Goal: Task Accomplishment & Management: Use online tool/utility

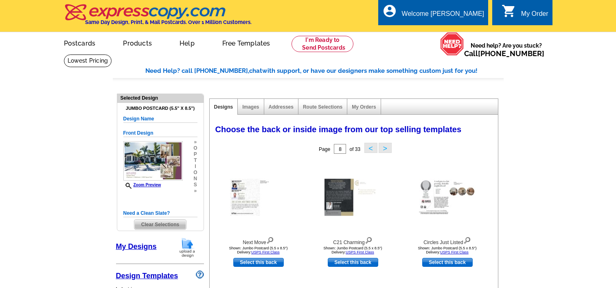
select select "785"
select select "1"
select select "2"
select select "back"
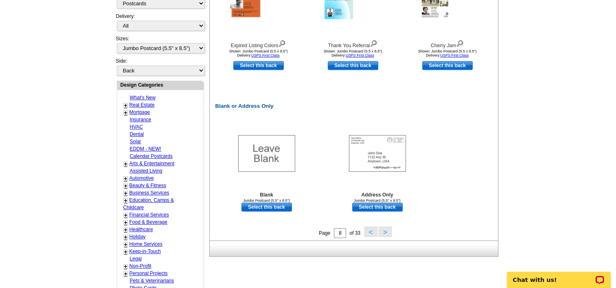
scroll to position [340, 0]
click at [387, 233] on button ">" at bounding box center [384, 232] width 13 height 10
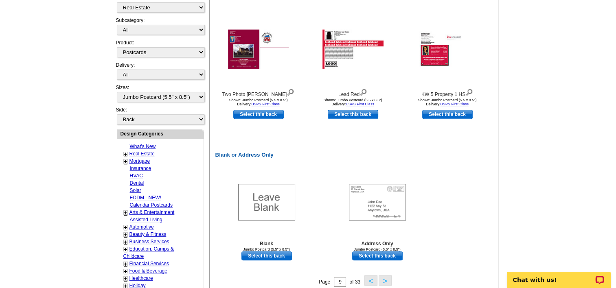
scroll to position [334, 0]
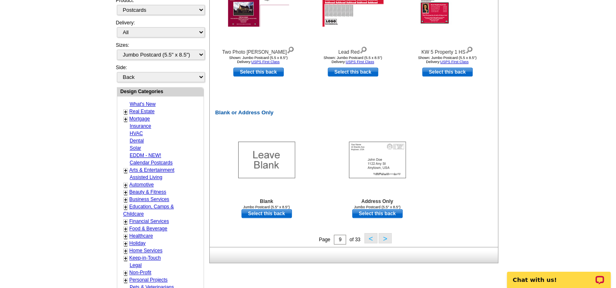
click at [381, 236] on button ">" at bounding box center [384, 238] width 13 height 10
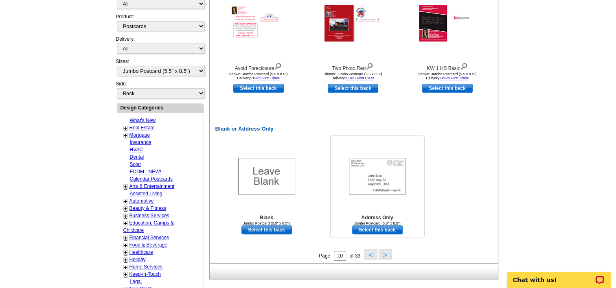
scroll to position [318, 0]
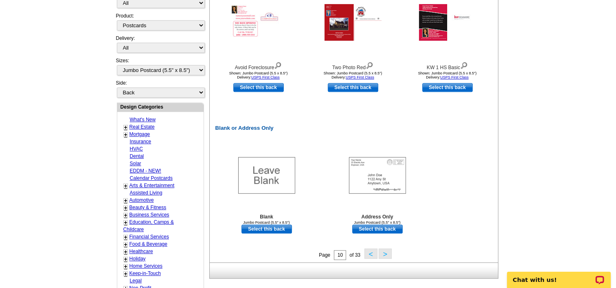
click at [385, 253] on button ">" at bounding box center [384, 254] width 13 height 10
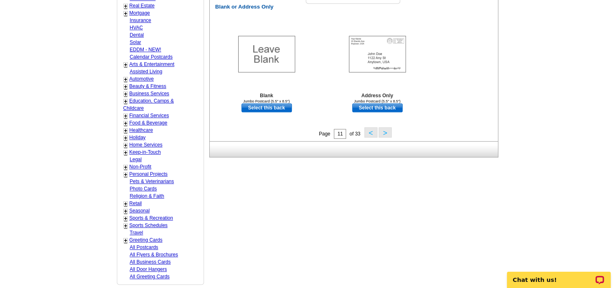
scroll to position [441, 0]
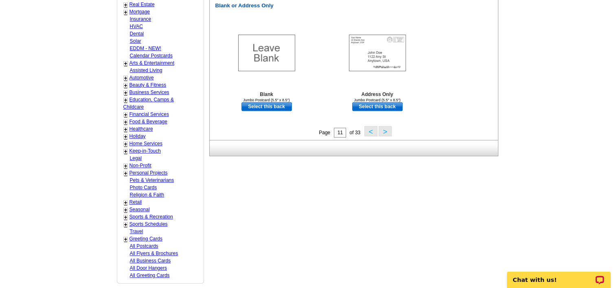
click at [387, 133] on button ">" at bounding box center [384, 131] width 13 height 10
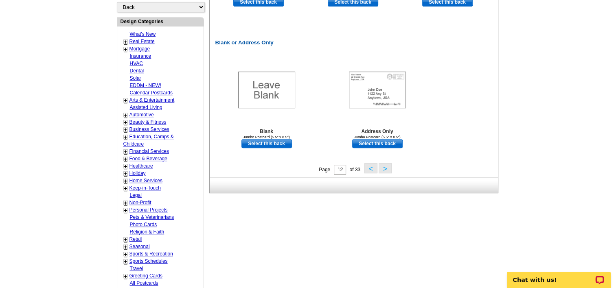
scroll to position [406, 0]
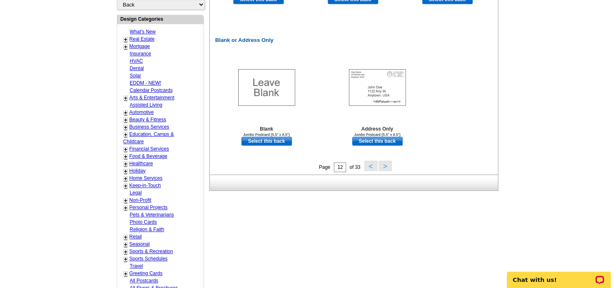
click at [387, 169] on button ">" at bounding box center [384, 166] width 13 height 10
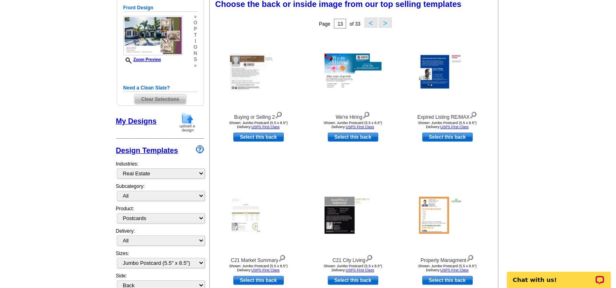
scroll to position [120, 0]
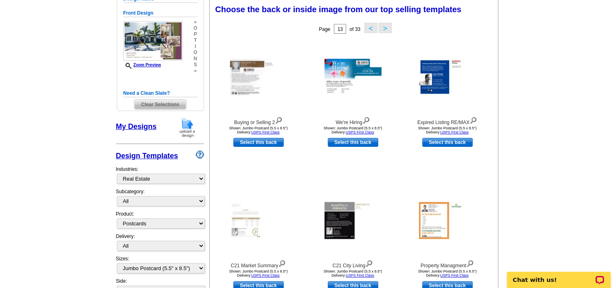
click at [387, 28] on button ">" at bounding box center [384, 28] width 13 height 10
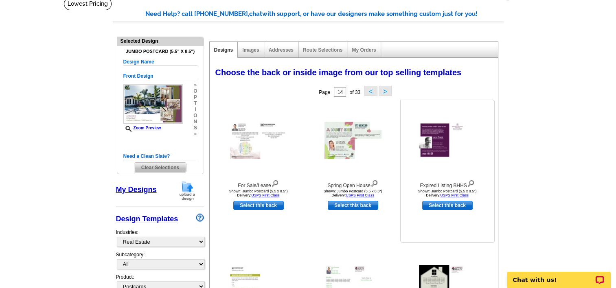
scroll to position [57, 0]
click at [388, 92] on button ">" at bounding box center [384, 91] width 13 height 10
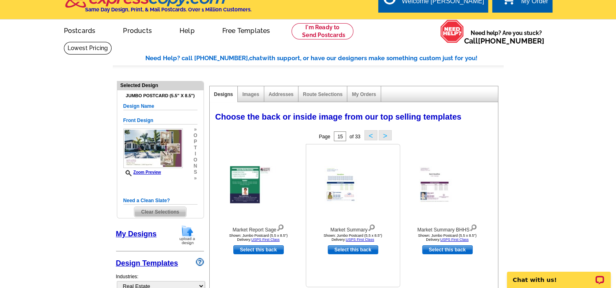
scroll to position [5, 0]
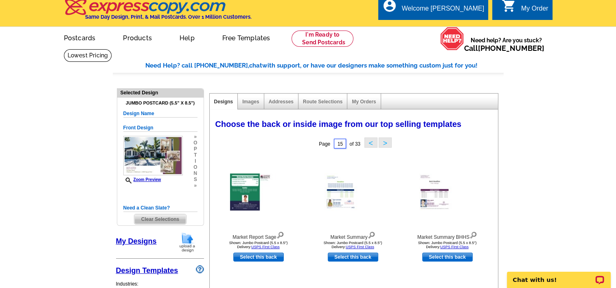
drag, startPoint x: 342, startPoint y: 142, endPoint x: 302, endPoint y: 140, distance: 39.9
click at [302, 140] on div "Page 15 of 33 < >" at bounding box center [355, 144] width 288 height 16
type input "1"
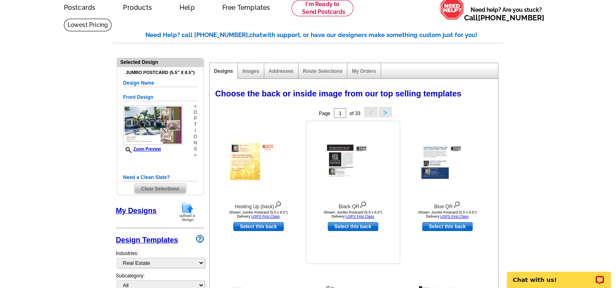
scroll to position [34, 0]
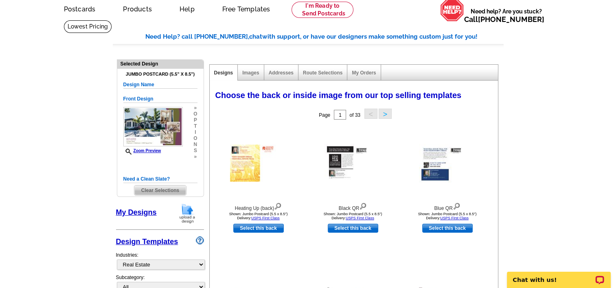
click at [383, 114] on button ">" at bounding box center [384, 114] width 13 height 10
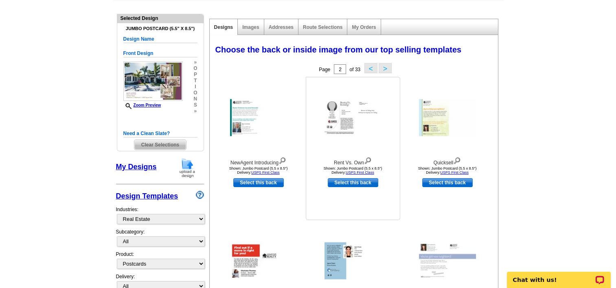
scroll to position [68, 0]
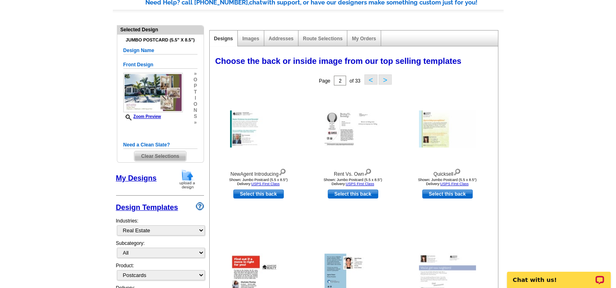
click at [383, 79] on button ">" at bounding box center [384, 79] width 13 height 10
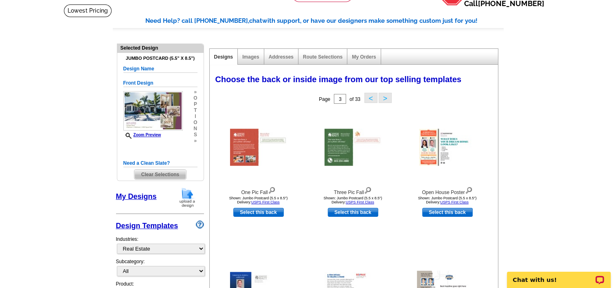
scroll to position [49, 0]
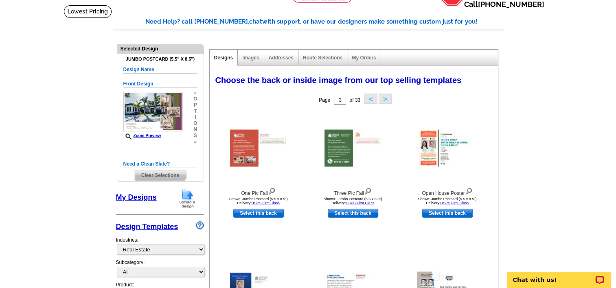
click at [387, 101] on button ">" at bounding box center [384, 99] width 13 height 10
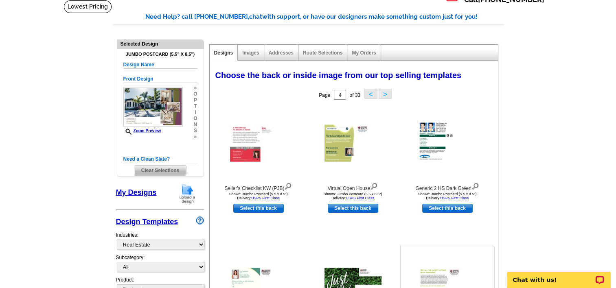
scroll to position [54, 0]
click at [383, 96] on button ">" at bounding box center [384, 94] width 13 height 10
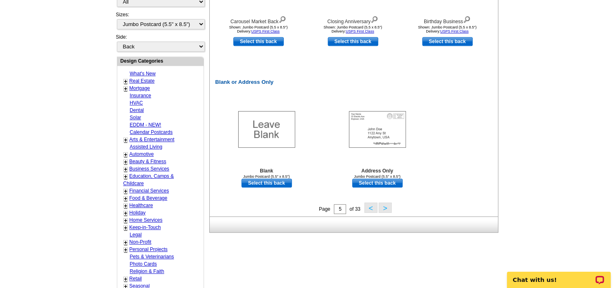
scroll to position [363, 0]
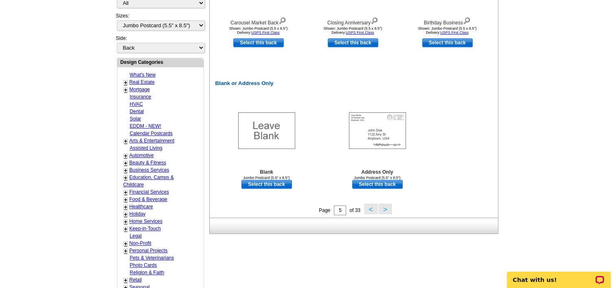
click at [384, 209] on button ">" at bounding box center [384, 209] width 13 height 10
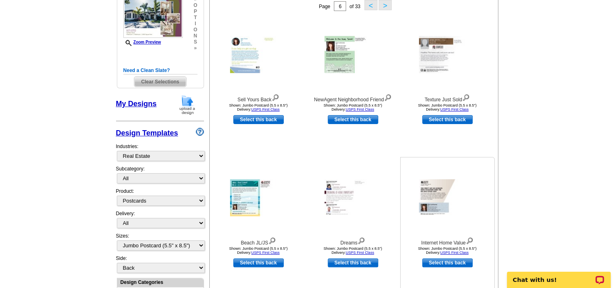
scroll to position [153, 0]
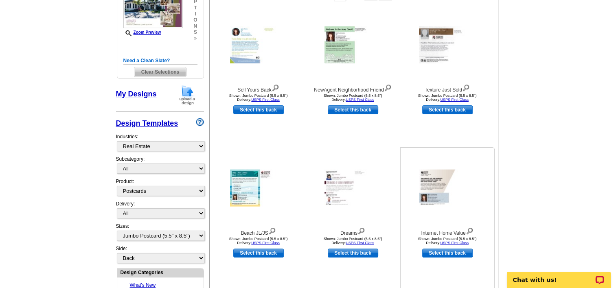
click at [441, 252] on link "Select this back" at bounding box center [447, 253] width 50 height 9
select select "front"
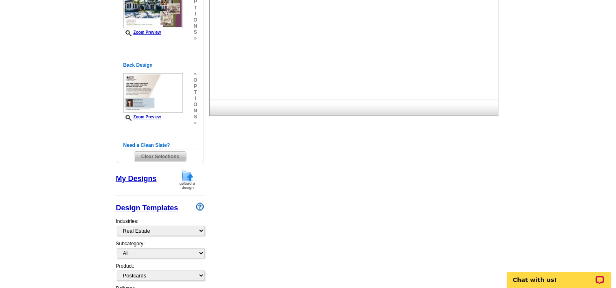
scroll to position [0, 0]
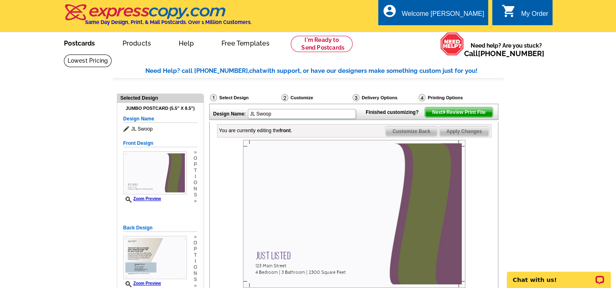
click at [91, 46] on link "Postcards" at bounding box center [79, 42] width 57 height 19
